Goal: Book appointment/travel/reservation

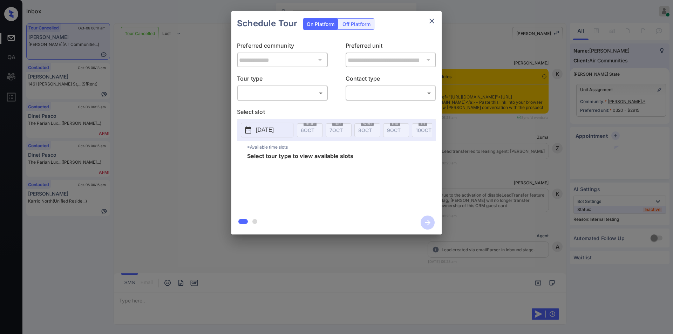
scroll to position [4898, 0]
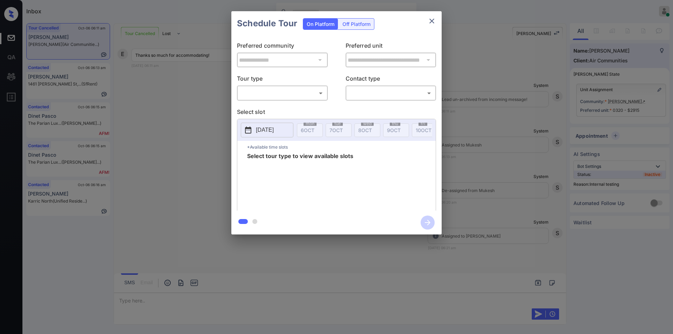
click at [264, 90] on body "Inbox [PERSON_NAME] Online Set yourself offline Set yourself on break Profile S…" at bounding box center [336, 167] width 673 height 334
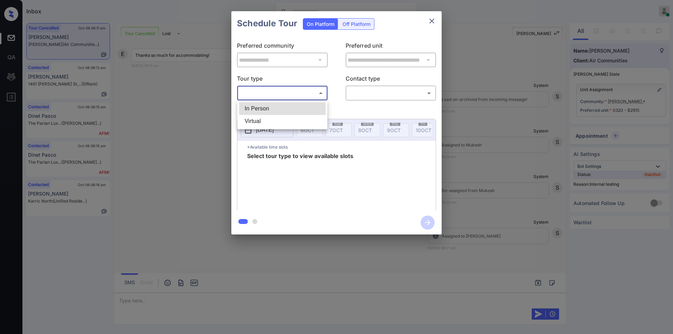
click at [259, 105] on li "In Person" at bounding box center [282, 108] width 87 height 13
type input "********"
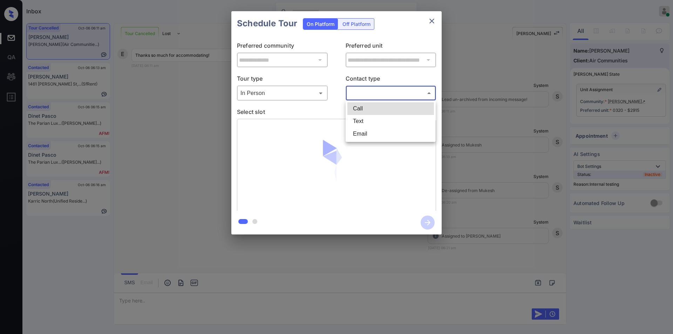
click at [368, 91] on body "Inbox [PERSON_NAME] Online Set yourself offline Set yourself on break Profile S…" at bounding box center [336, 167] width 673 height 334
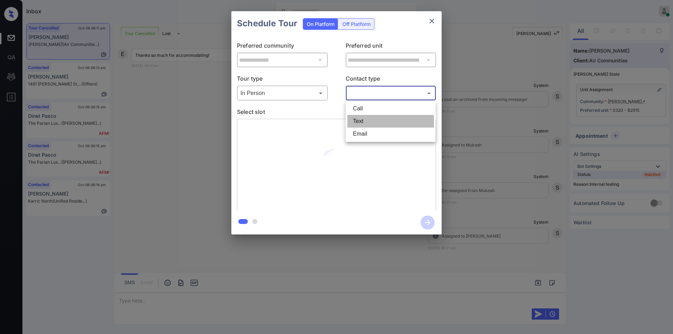
click at [365, 120] on li "Text" at bounding box center [390, 121] width 87 height 13
type input "****"
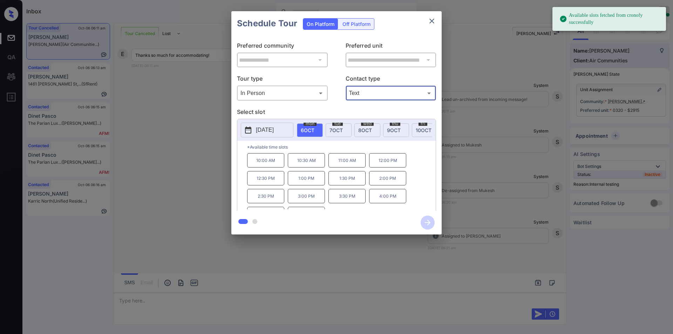
click at [337, 128] on span "[DATE]" at bounding box center [336, 130] width 13 height 6
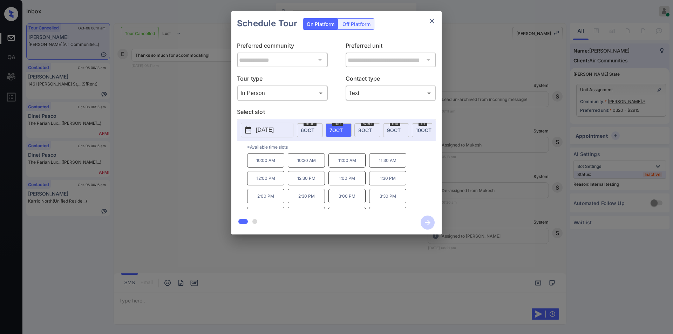
scroll to position [12, 0]
click at [267, 205] on p "4:00 PM" at bounding box center [265, 202] width 37 height 14
click at [430, 219] on icon "button" at bounding box center [428, 223] width 14 height 14
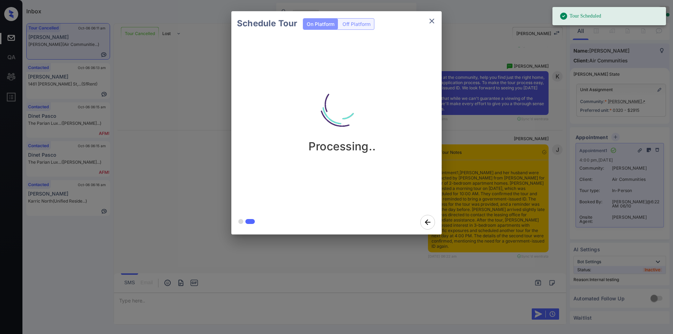
scroll to position [5266, 0]
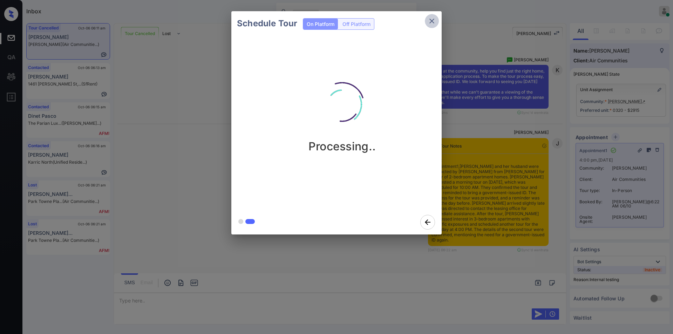
click at [430, 21] on icon "close" at bounding box center [432, 21] width 8 height 8
